Goal: Navigation & Orientation: Understand site structure

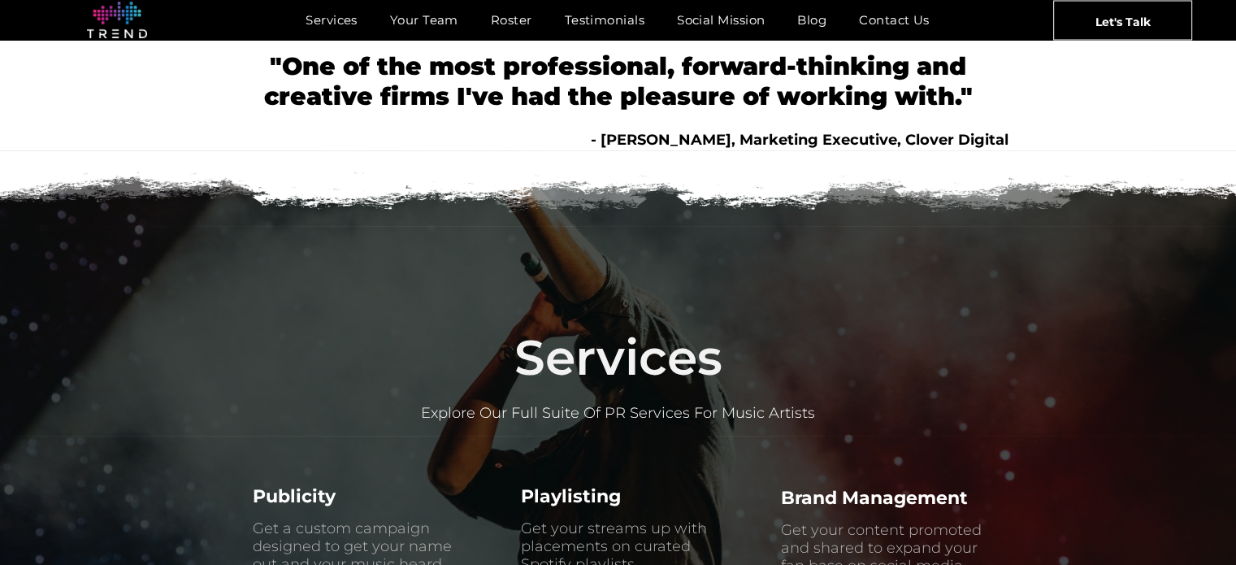
scroll to position [325, 0]
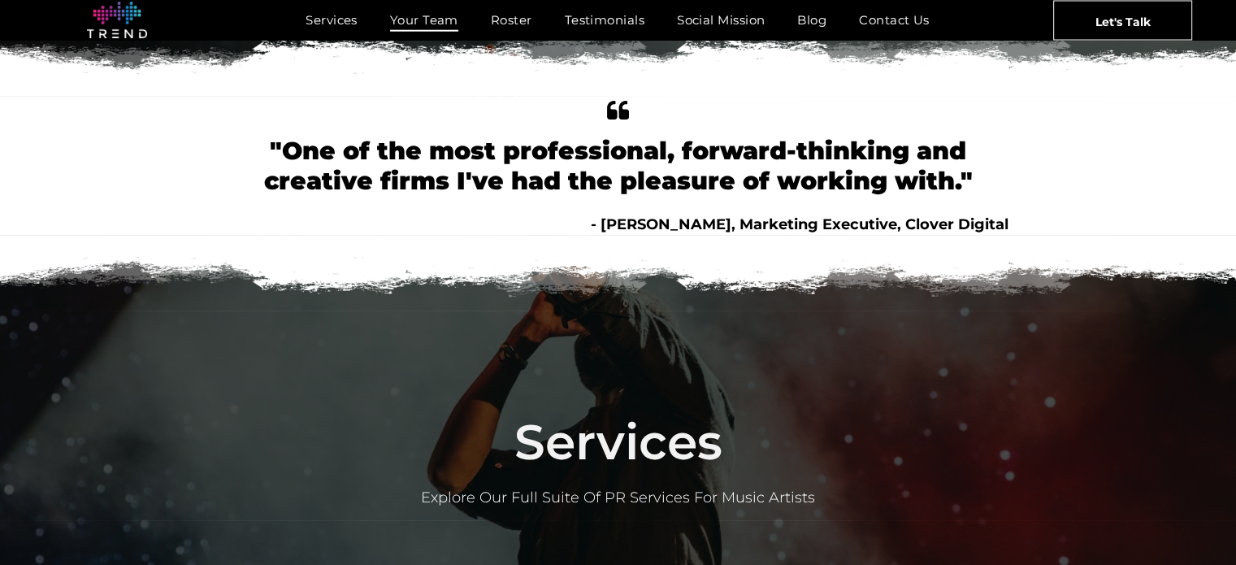
click at [432, 20] on span "Your Team" at bounding box center [424, 20] width 68 height 24
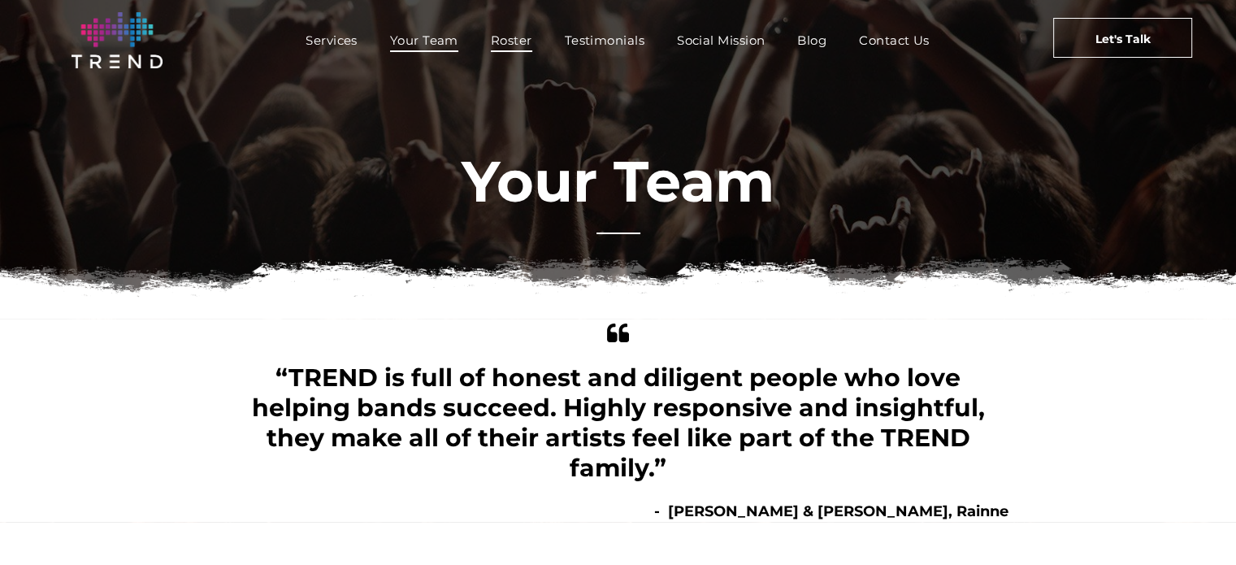
click at [522, 42] on span "Roster" at bounding box center [511, 40] width 41 height 24
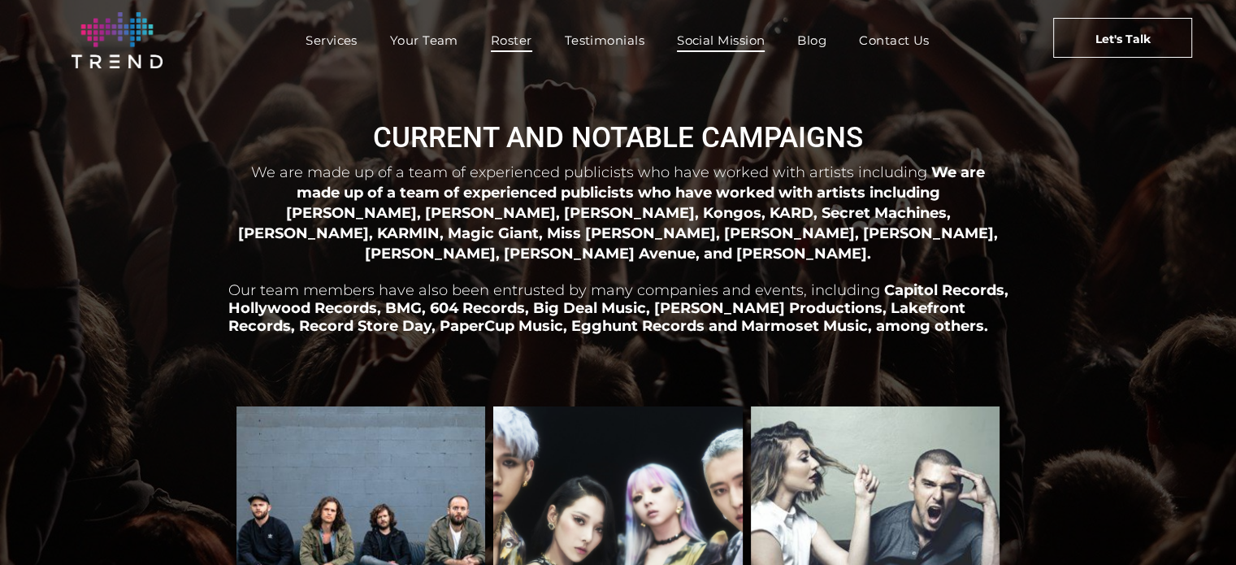
click at [725, 42] on span "Social Mission" at bounding box center [721, 40] width 88 height 24
